Goal: Find specific page/section

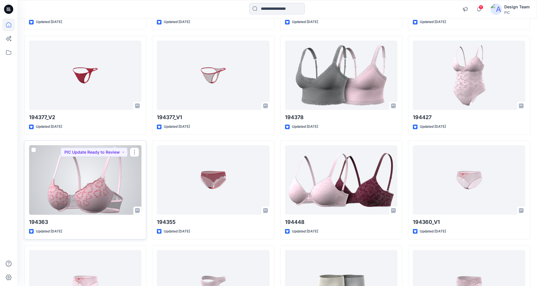
scroll to position [761, 0]
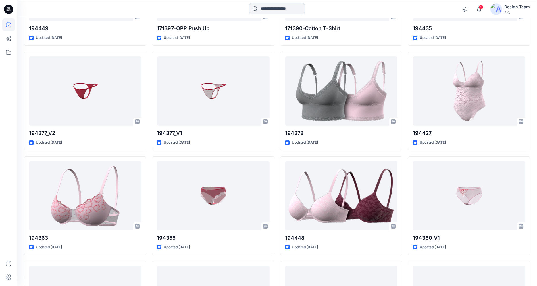
click at [260, 11] on input at bounding box center [277, 8] width 56 height 11
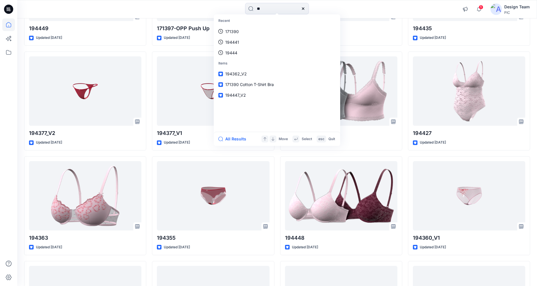
type input "*"
type input "***"
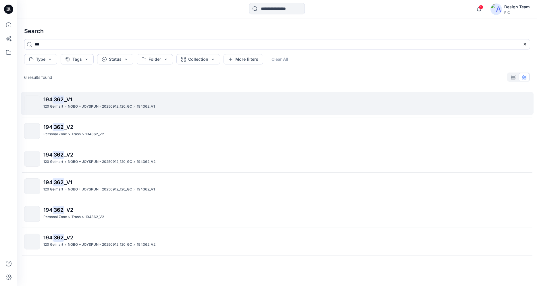
click at [61, 106] on p "120 Gelmart" at bounding box center [53, 106] width 20 height 6
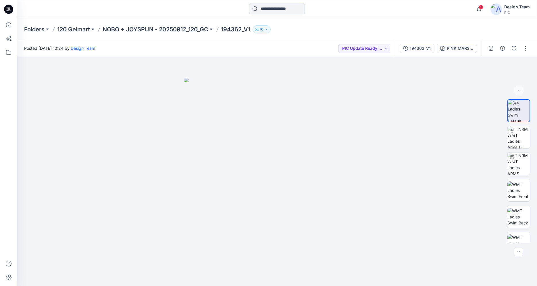
click at [10, 8] on icon at bounding box center [8, 9] width 9 height 9
